Goal: Register for event/course

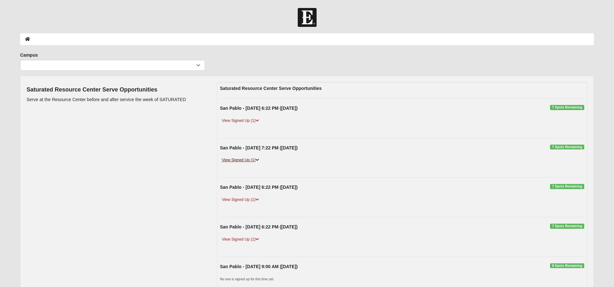
click at [237, 158] on link "View Signed Up (1)" at bounding box center [240, 160] width 41 height 7
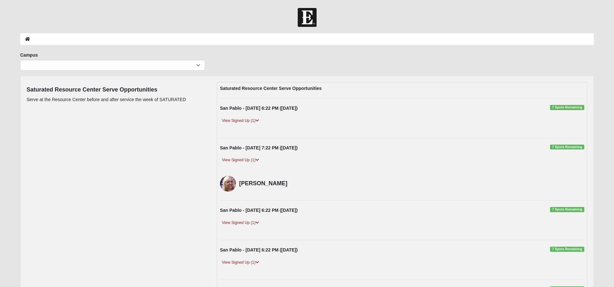
click at [569, 147] on span "7 Spots Remaining" at bounding box center [567, 147] width 34 height 5
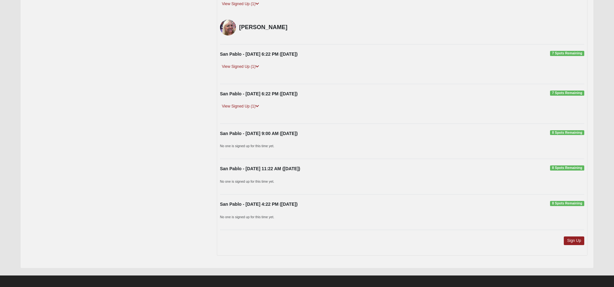
scroll to position [161, 0]
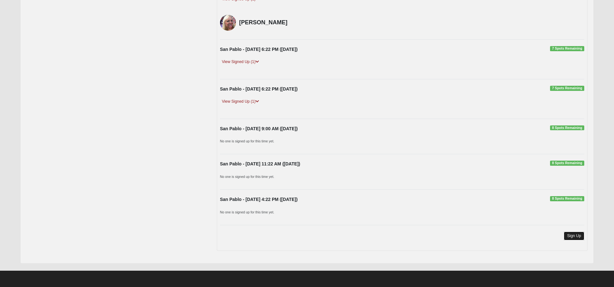
click at [574, 235] on link "Sign Up" at bounding box center [574, 236] width 20 height 9
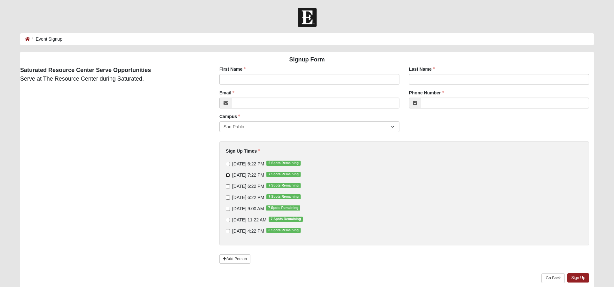
click at [228, 175] on input "[DATE] 7:22 PM 7 Spots Remaining" at bounding box center [228, 175] width 4 height 4
checkbox input "true"
click at [228, 185] on input "[DATE] 6:22 PM 7 Spots Remaining" at bounding box center [228, 186] width 4 height 4
checkbox input "true"
click at [228, 197] on input "[DATE] 6:22 PM 7 Spots Remaining" at bounding box center [228, 198] width 4 height 4
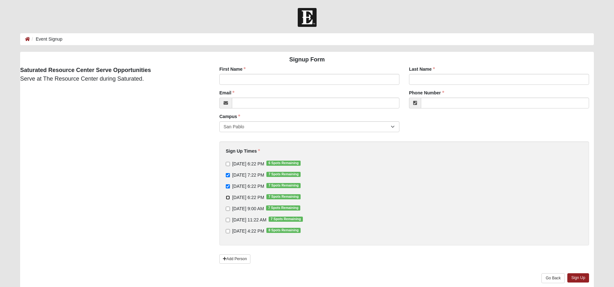
checkbox input "true"
click at [300, 80] on input "First Name" at bounding box center [310, 79] width 180 height 11
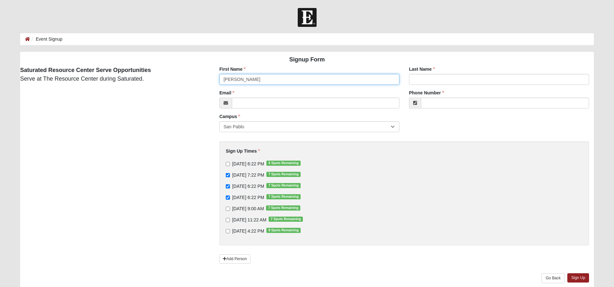
type input "[PERSON_NAME]"
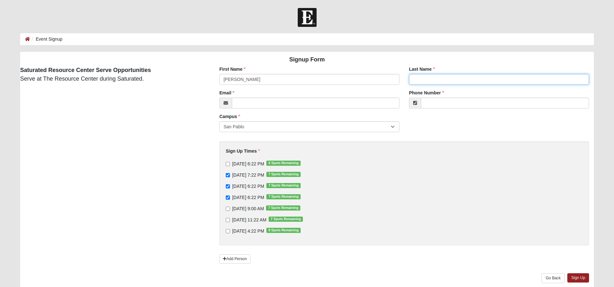
click at [448, 81] on input "Last Name" at bounding box center [499, 79] width 180 height 11
type input "[PERSON_NAME]"
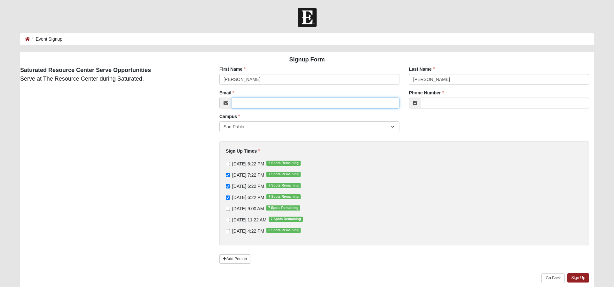
click at [373, 105] on input "Email" at bounding box center [316, 103] width 168 height 11
type input "[PERSON_NAME][EMAIL_ADDRESS][PERSON_NAME][DOMAIN_NAME]"
type input "[PHONE_NUMBER]"
click at [227, 164] on input "[DATE] 6:22 PM 6 Spots Remaining" at bounding box center [228, 164] width 4 height 4
checkbox input "true"
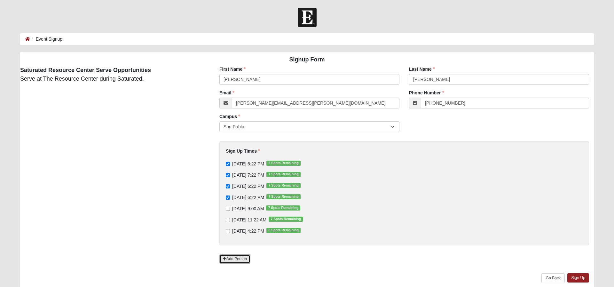
click at [234, 260] on link "Add Person" at bounding box center [235, 258] width 31 height 9
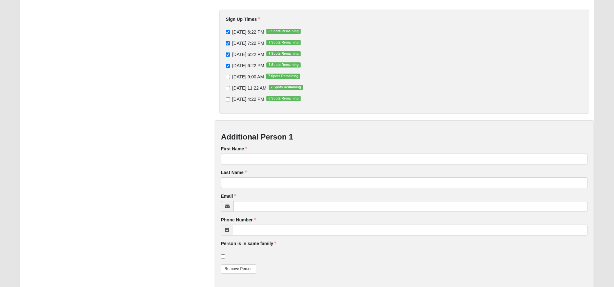
scroll to position [133, 0]
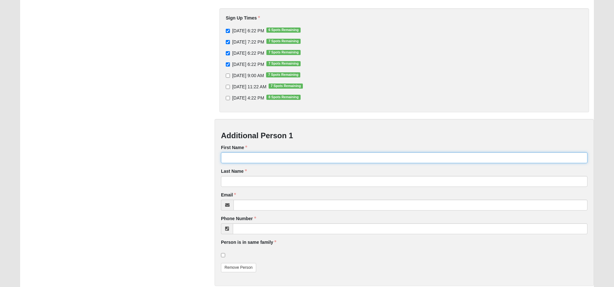
click at [274, 158] on input "First Name" at bounding box center [404, 157] width 367 height 11
type input "Bill"
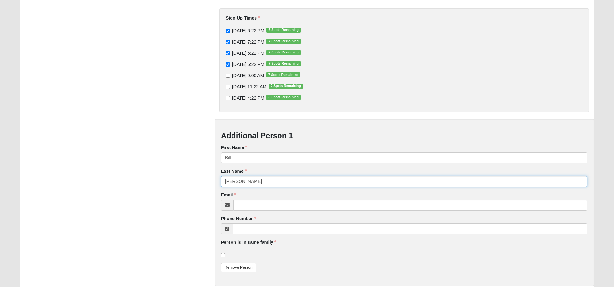
type input "[PERSON_NAME]"
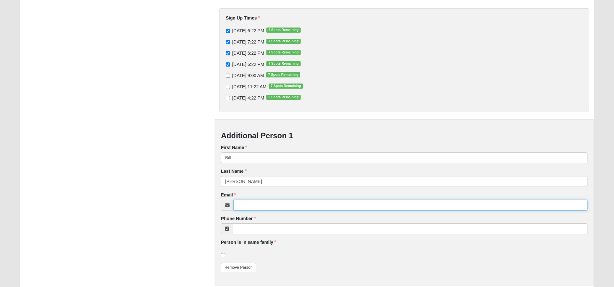
click at [279, 207] on input "Email" at bounding box center [411, 205] width 354 height 11
type input "[EMAIL_ADDRESS][DOMAIN_NAME]"
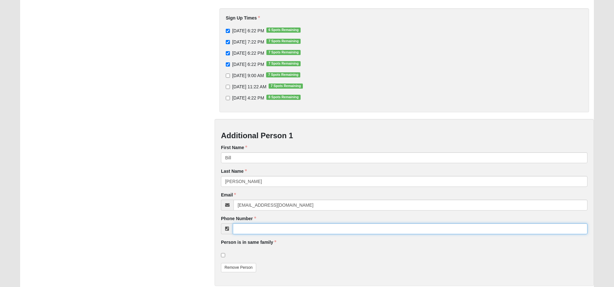
click at [284, 229] on input "Phone Number" at bounding box center [410, 228] width 355 height 11
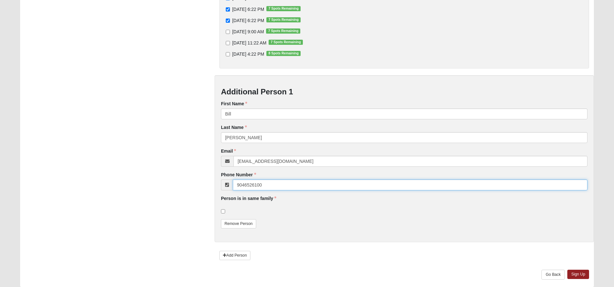
scroll to position [177, 0]
type input "[PHONE_NUMBER]"
click at [222, 210] on input "checkbox" at bounding box center [223, 211] width 4 height 4
checkbox input "true"
click at [581, 273] on link "Sign Up" at bounding box center [579, 273] width 22 height 9
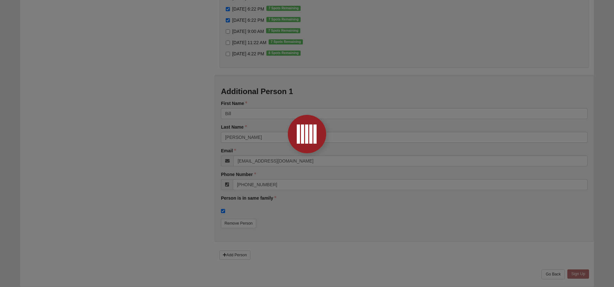
scroll to position [0, 0]
